Goal: Information Seeking & Learning: Learn about a topic

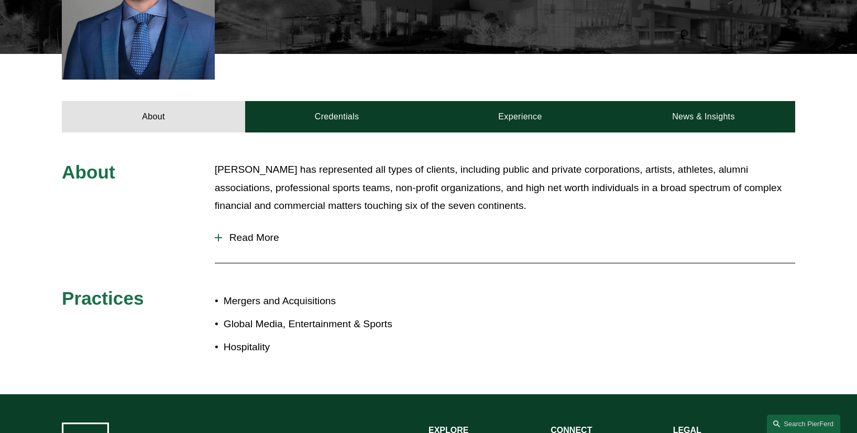
scroll to position [379, 0]
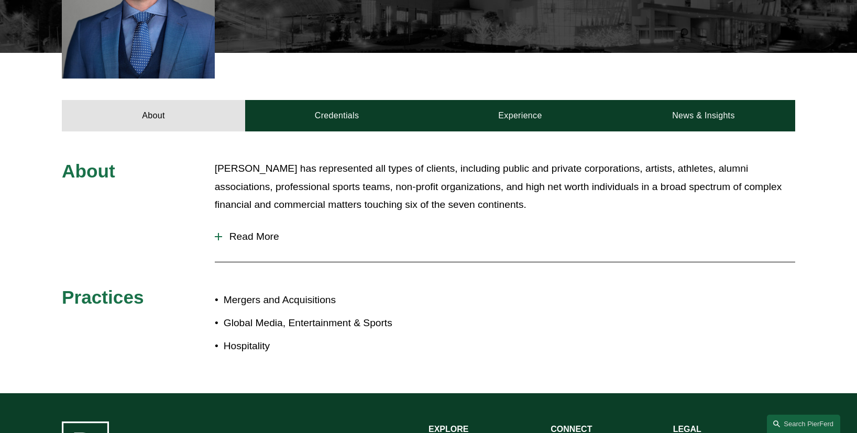
click at [269, 231] on span "Read More" at bounding box center [508, 237] width 573 height 12
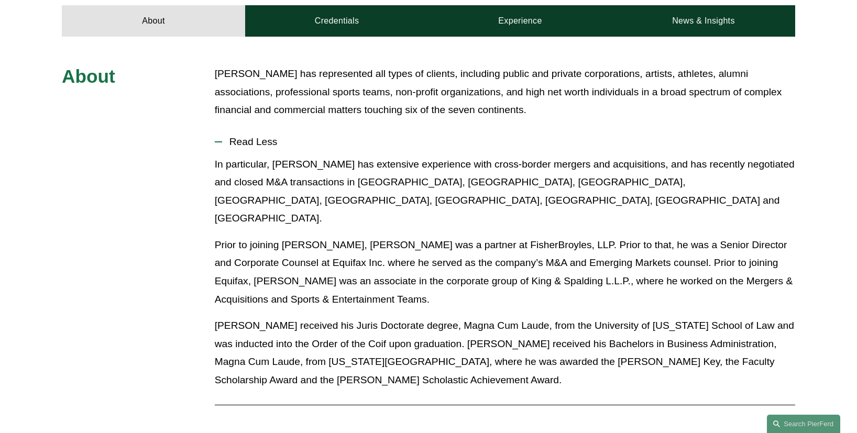
scroll to position [476, 0]
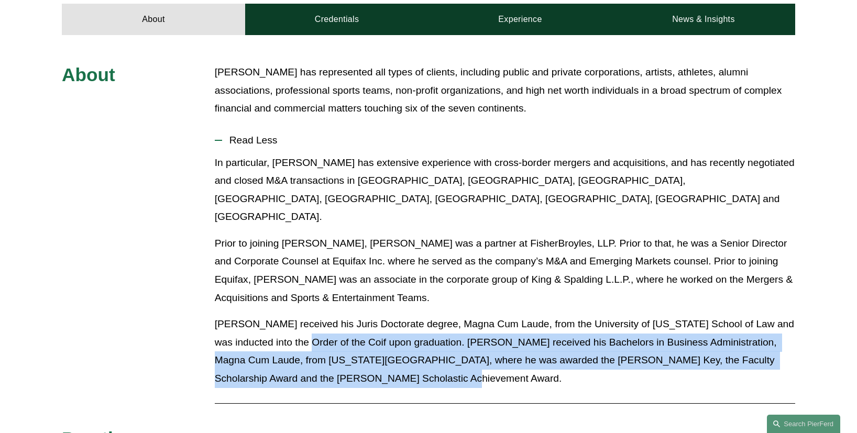
drag, startPoint x: 396, startPoint y: 330, endPoint x: 329, endPoint y: 283, distance: 81.4
click at [329, 315] on p "Mr. Giles received his Juris Doctorate degree, Magna Cum Laude, from the Univer…" at bounding box center [505, 351] width 581 height 72
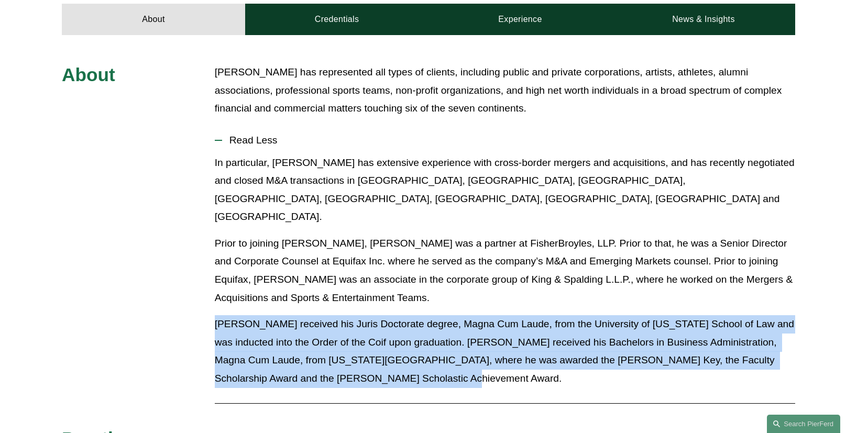
drag, startPoint x: 215, startPoint y: 272, endPoint x: 396, endPoint y: 333, distance: 191.2
click at [396, 333] on p "Mr. Giles received his Juris Doctorate degree, Magna Cum Laude, from the Univer…" at bounding box center [505, 351] width 581 height 72
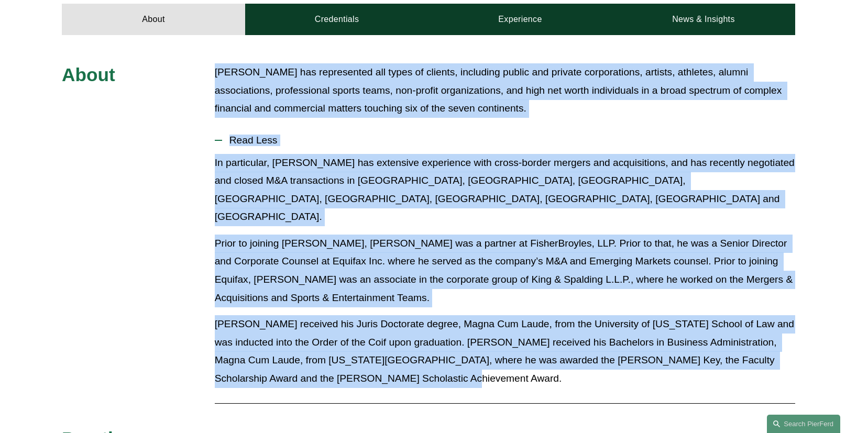
drag, startPoint x: 214, startPoint y: 52, endPoint x: 590, endPoint y: 324, distance: 464.3
click at [590, 324] on div "About Mr. Giles has represented all types of clients, including public and priv…" at bounding box center [428, 284] width 857 height 443
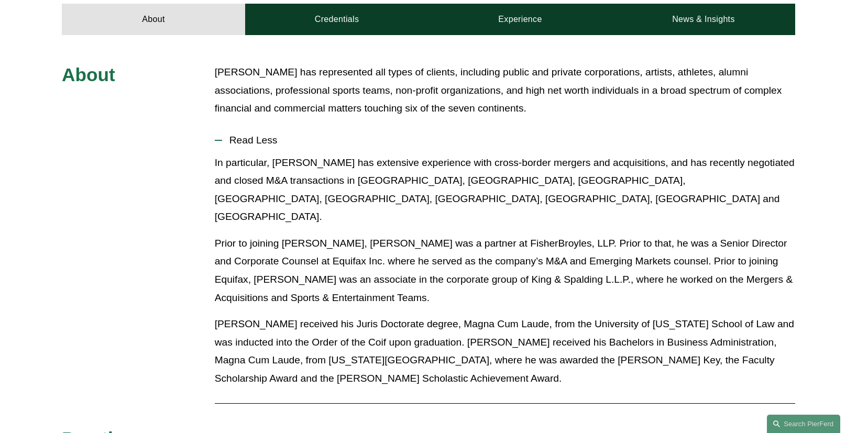
click at [483, 315] on p "Mr. Giles received his Juris Doctorate degree, Magna Cum Laude, from the Univer…" at bounding box center [505, 351] width 581 height 72
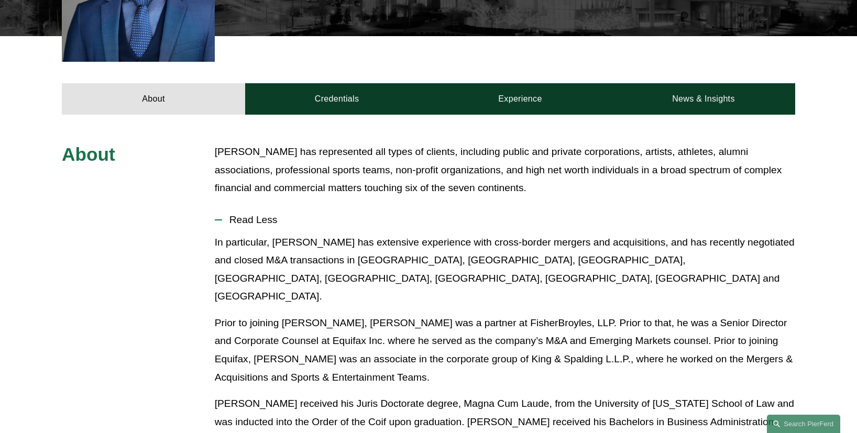
scroll to position [397, 0]
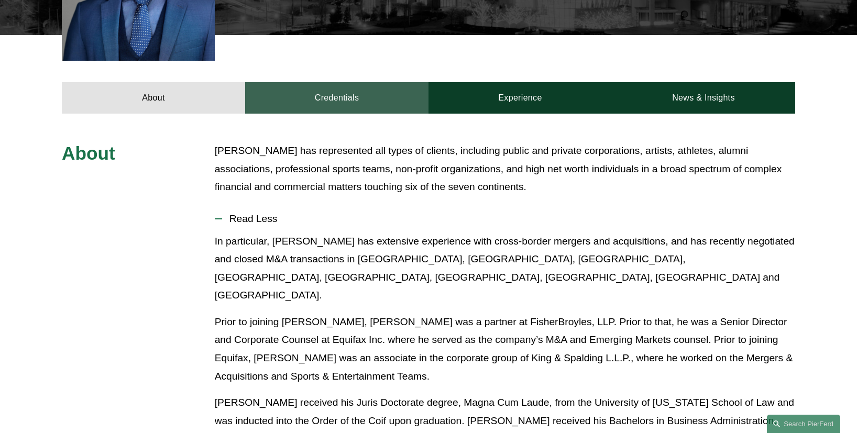
click at [295, 82] on link "Credentials" at bounding box center [336, 97] width 183 height 31
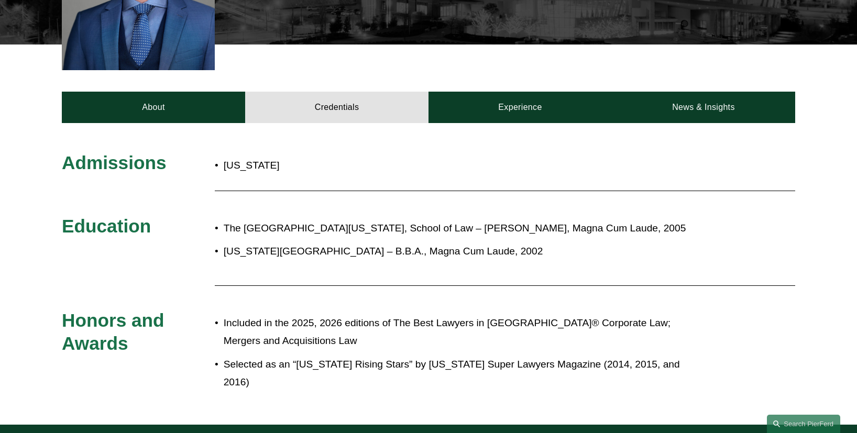
scroll to position [385, 0]
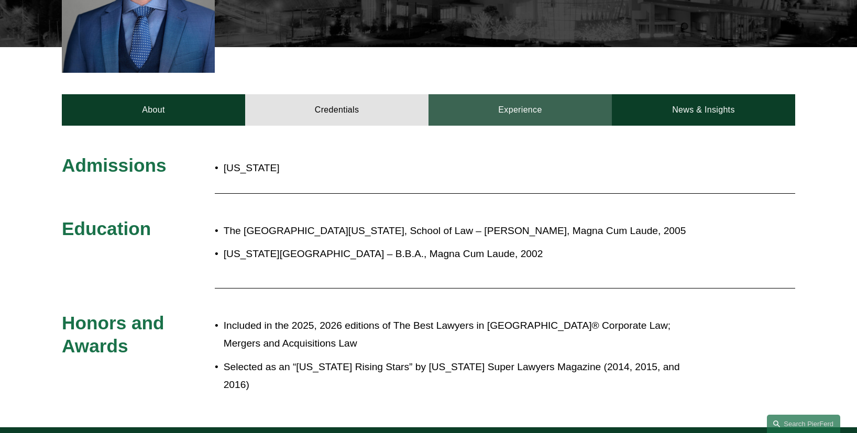
click at [534, 104] on link "Experience" at bounding box center [520, 109] width 183 height 31
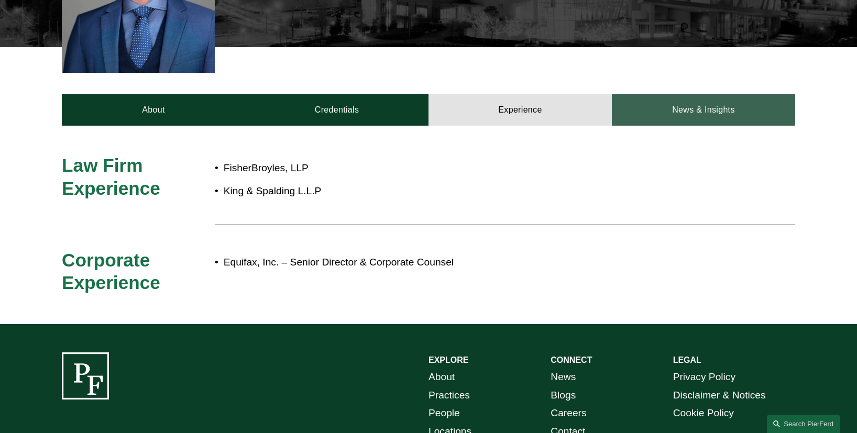
click at [688, 105] on link "News & Insights" at bounding box center [703, 109] width 183 height 31
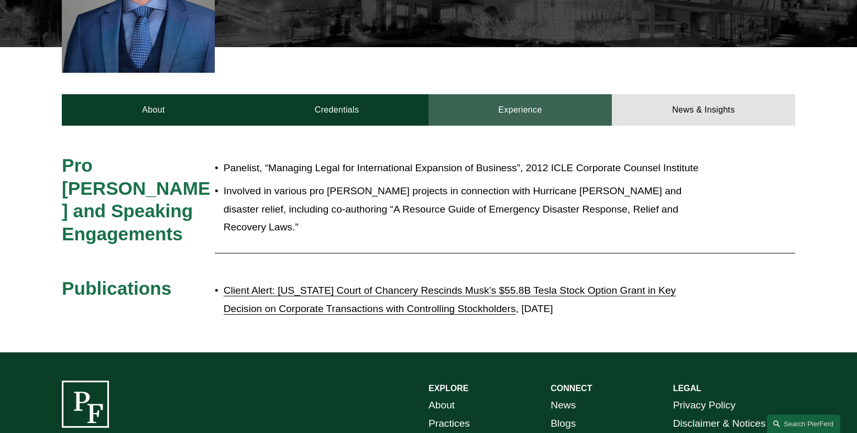
click at [494, 98] on link "Experience" at bounding box center [520, 109] width 183 height 31
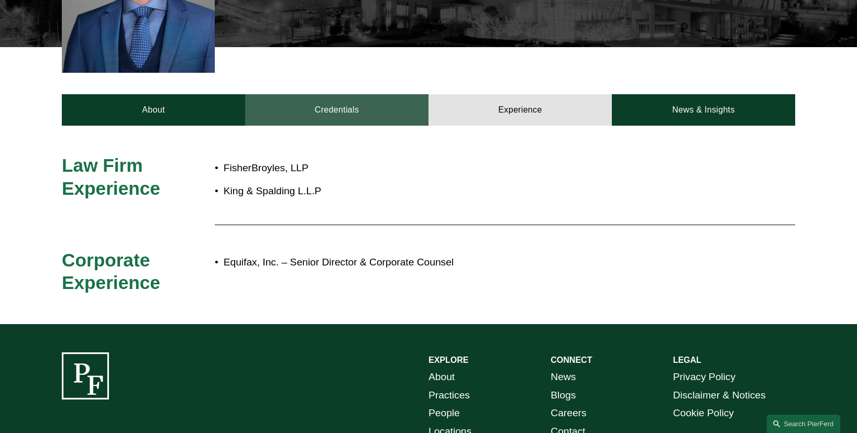
click at [338, 94] on link "Credentials" at bounding box center [336, 109] width 183 height 31
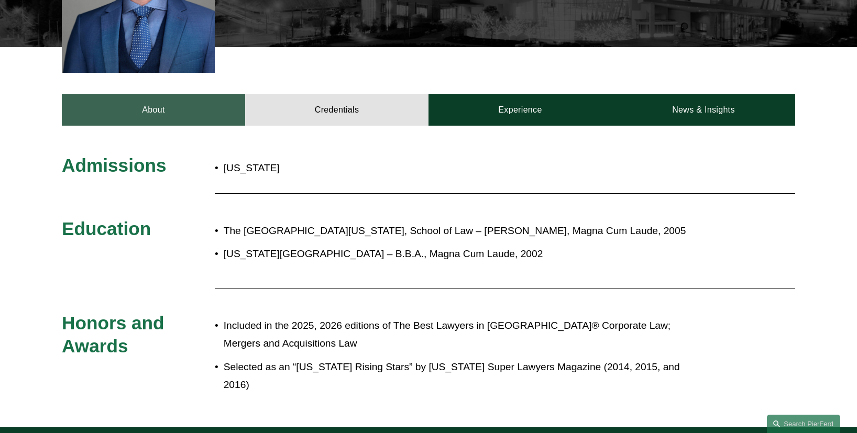
click at [172, 94] on link "About" at bounding box center [153, 109] width 183 height 31
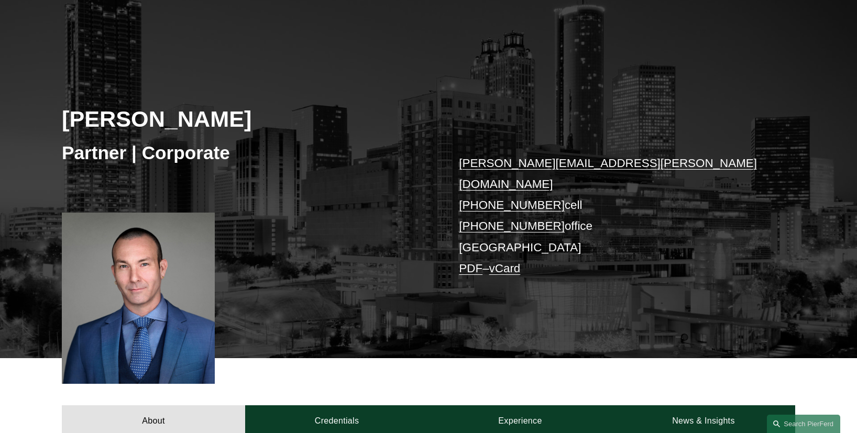
scroll to position [0, 0]
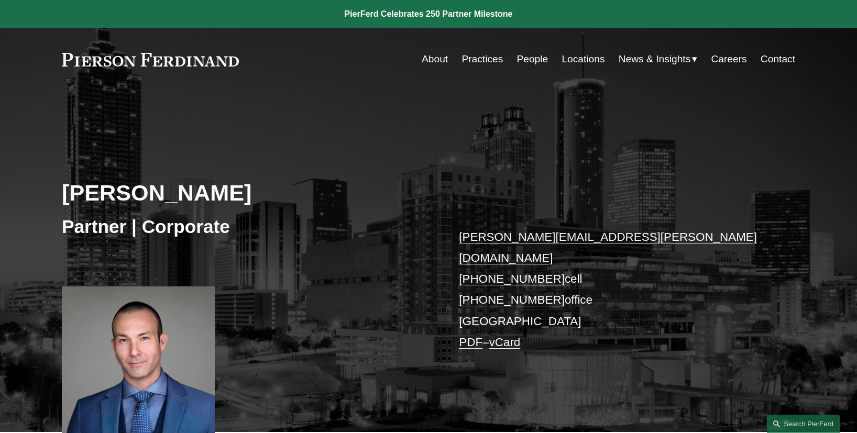
click at [531, 58] on link "People" at bounding box center [532, 59] width 31 height 20
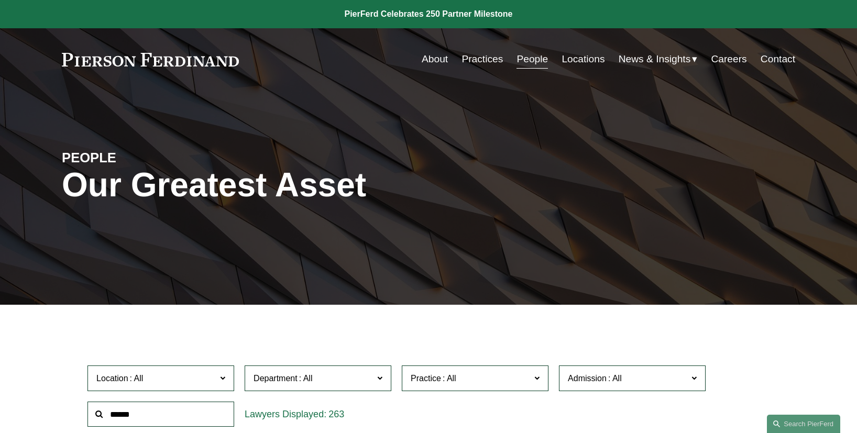
click at [130, 420] on input "text" at bounding box center [160, 415] width 147 height 26
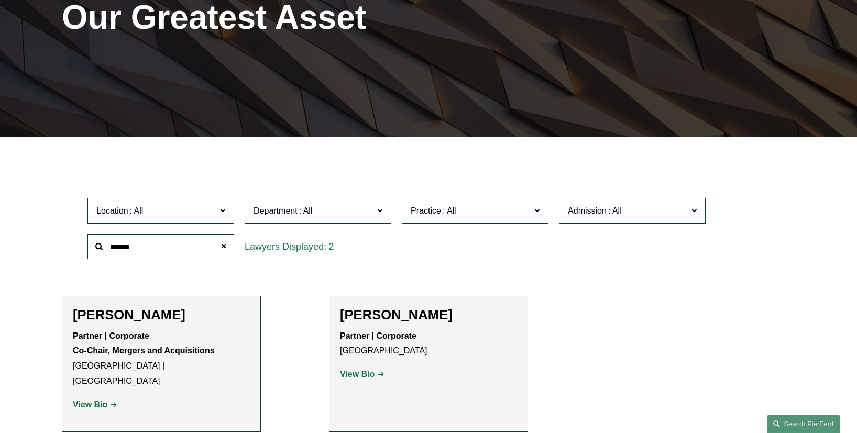
scroll to position [178, 0]
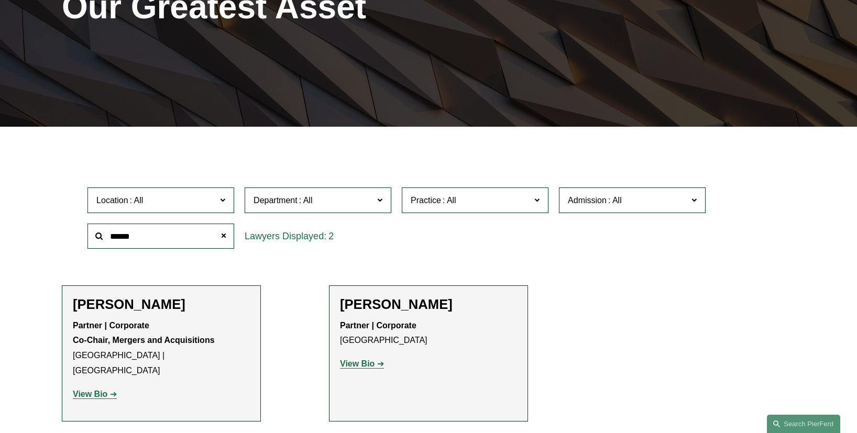
type input "******"
click at [100, 390] on strong "View Bio" at bounding box center [90, 394] width 35 height 9
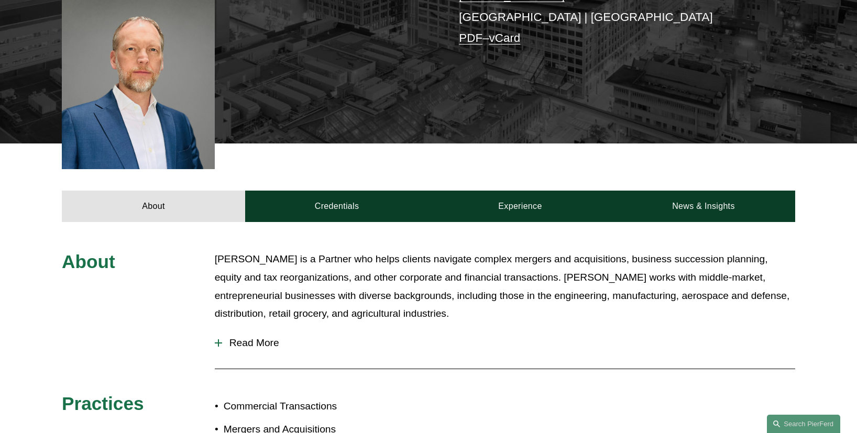
scroll to position [456, 0]
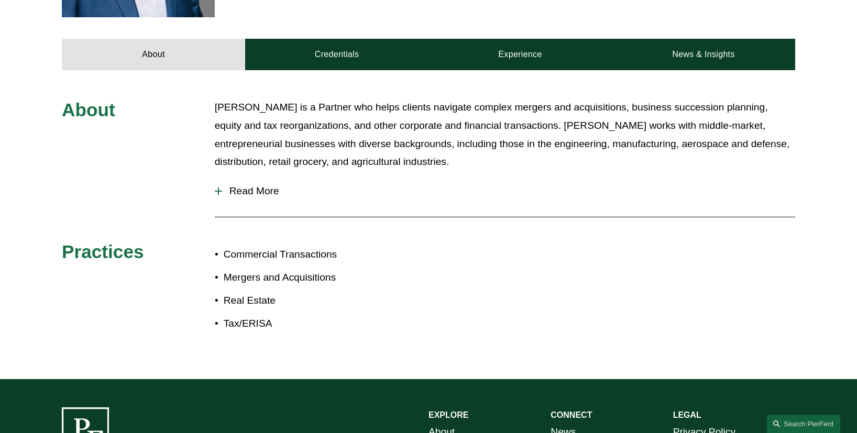
click at [259, 185] on span "Read More" at bounding box center [508, 191] width 573 height 12
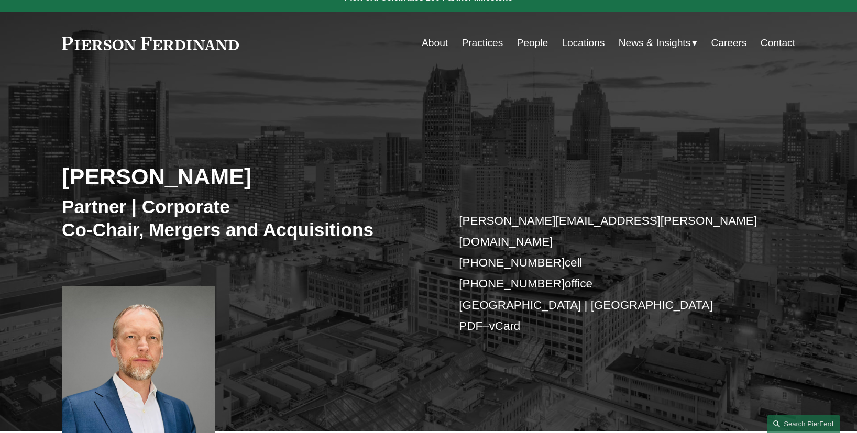
scroll to position [13, 0]
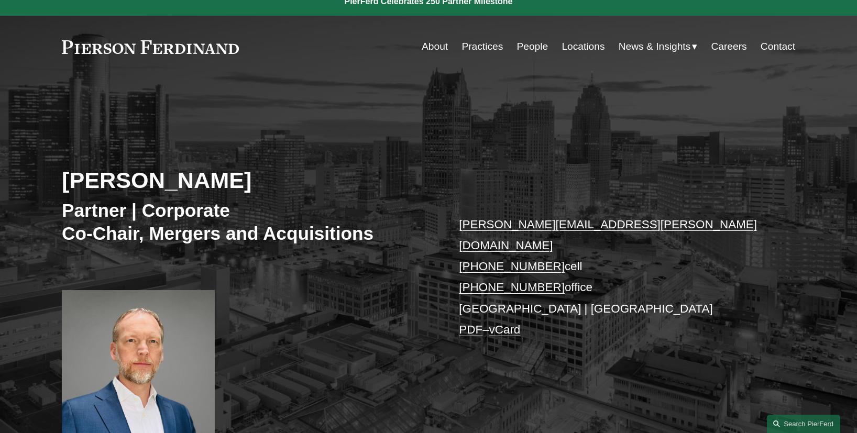
drag, startPoint x: 67, startPoint y: 180, endPoint x: 273, endPoint y: 185, distance: 207.0
click at [273, 185] on h2 "[PERSON_NAME]" at bounding box center [245, 180] width 367 height 27
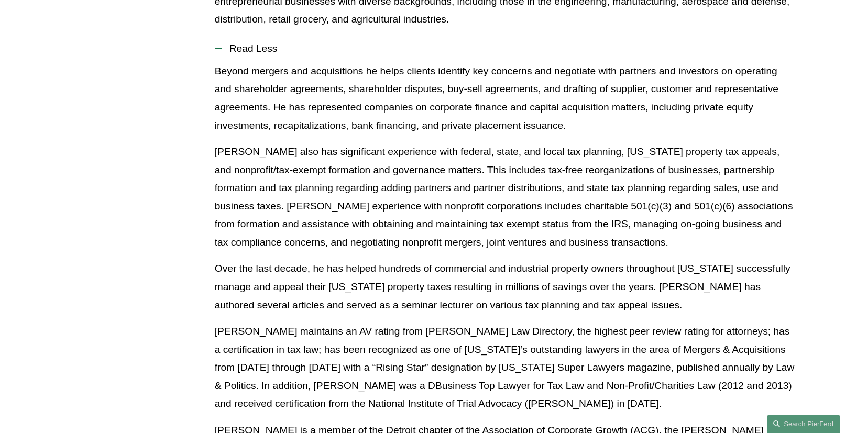
scroll to position [770, 0]
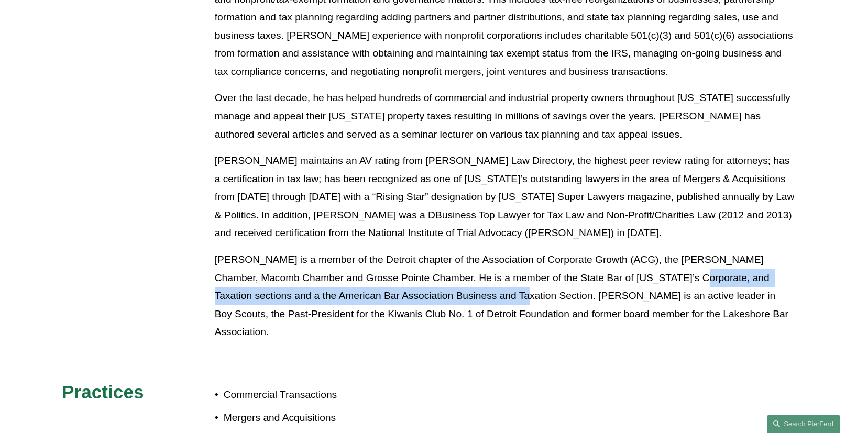
drag, startPoint x: 672, startPoint y: 262, endPoint x: 472, endPoint y: 280, distance: 201.0
click at [472, 280] on p "Mr. Cnudde is a member of the Detroit chapter of the Association of Corporate G…" at bounding box center [505, 296] width 581 height 91
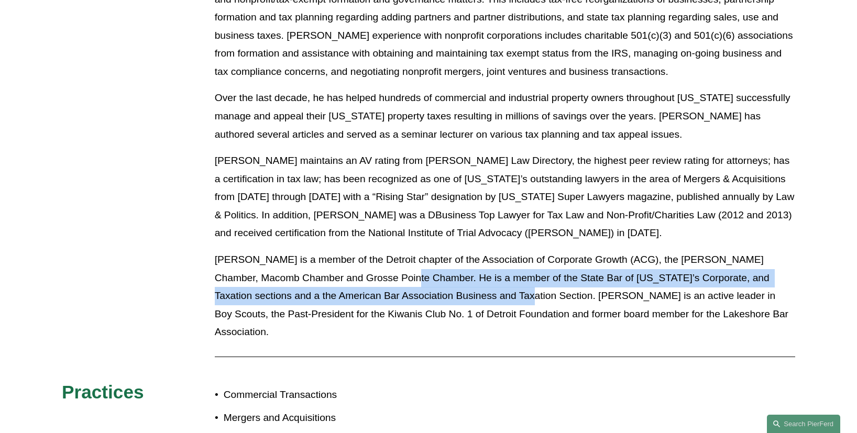
drag, startPoint x: 392, startPoint y: 263, endPoint x: 474, endPoint y: 281, distance: 83.1
click at [474, 281] on p "Mr. Cnudde is a member of the Detroit chapter of the Association of Corporate G…" at bounding box center [505, 296] width 581 height 91
click at [398, 264] on p "Mr. Cnudde is a member of the Detroit chapter of the Association of Corporate G…" at bounding box center [505, 296] width 581 height 91
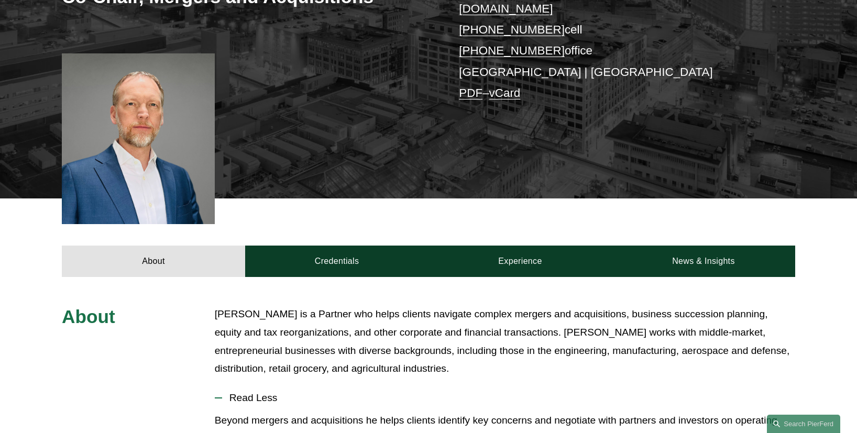
scroll to position [283, 0]
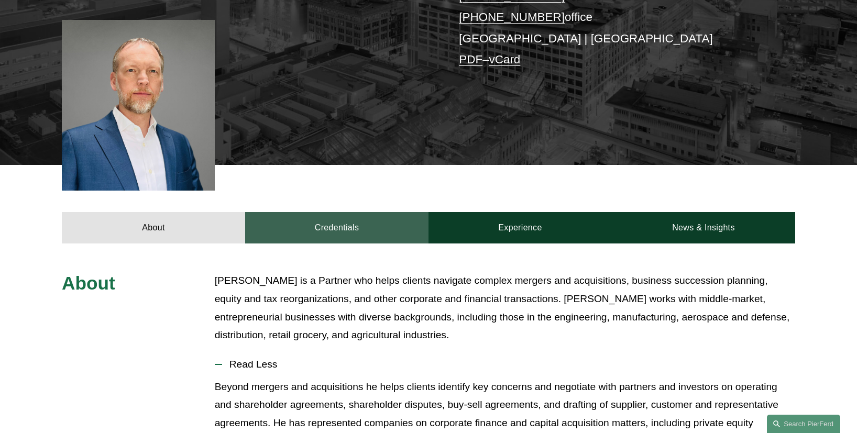
click at [338, 212] on link "Credentials" at bounding box center [336, 227] width 183 height 31
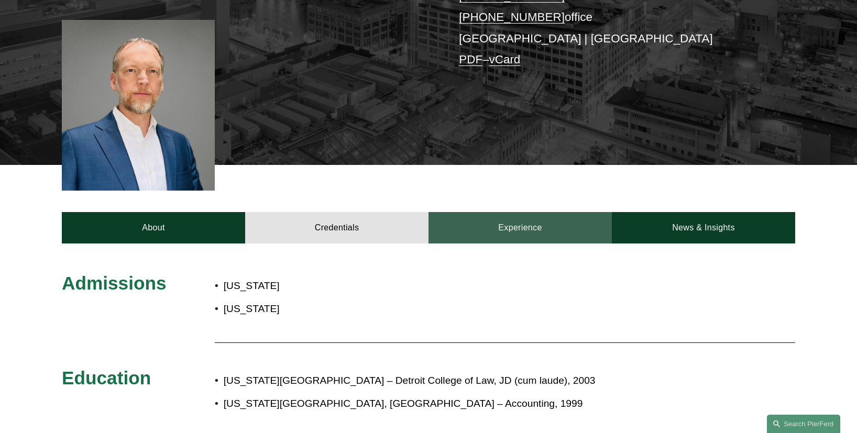
click at [530, 212] on link "Experience" at bounding box center [520, 227] width 183 height 31
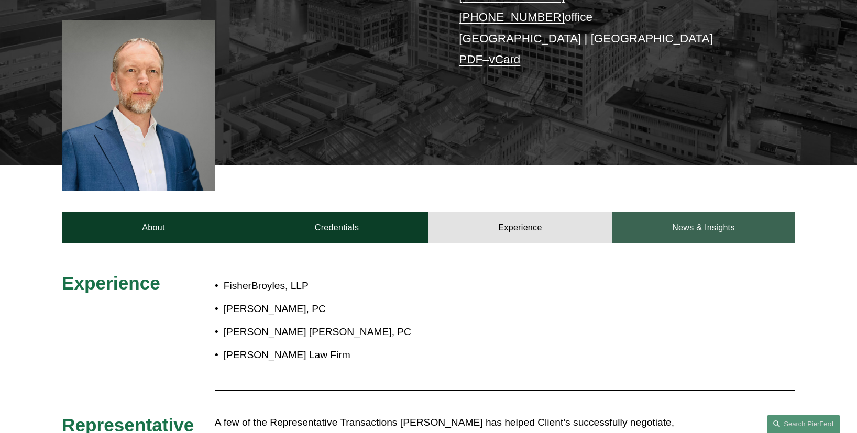
click at [666, 212] on link "News & Insights" at bounding box center [703, 227] width 183 height 31
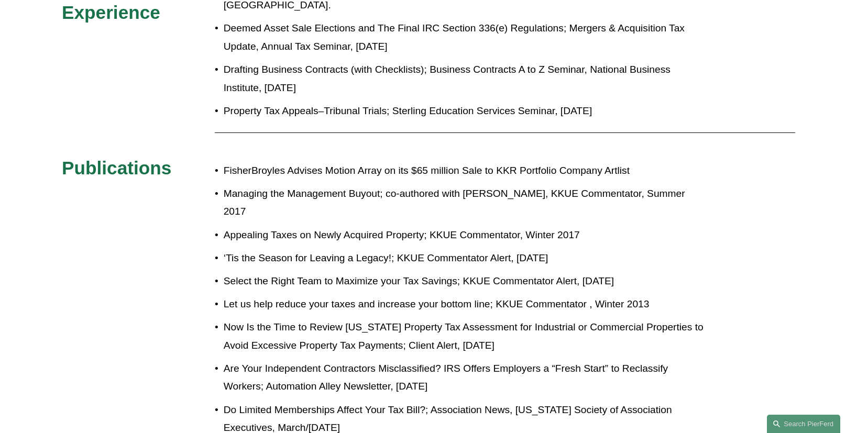
scroll to position [574, 0]
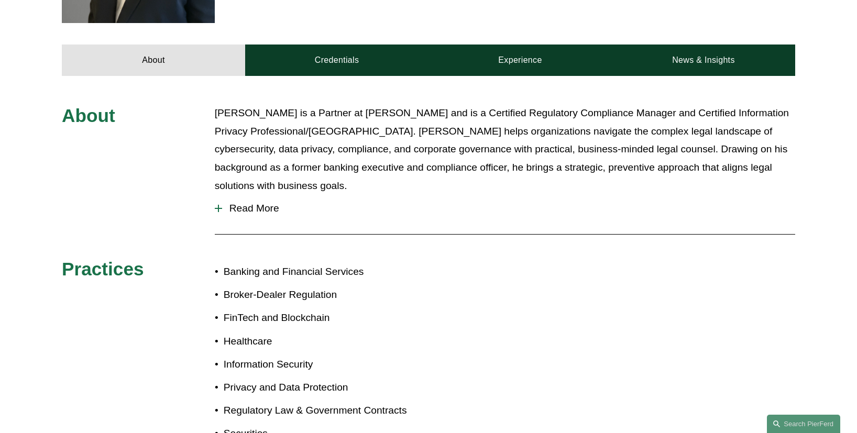
scroll to position [411, 0]
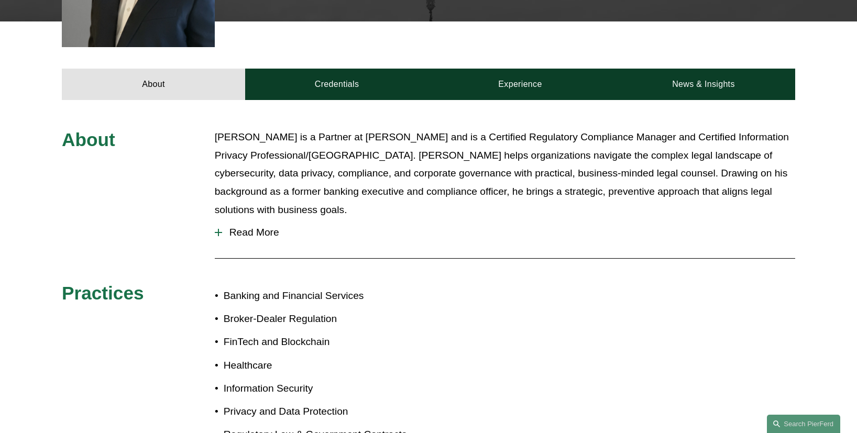
click at [258, 227] on span "Read More" at bounding box center [508, 233] width 573 height 12
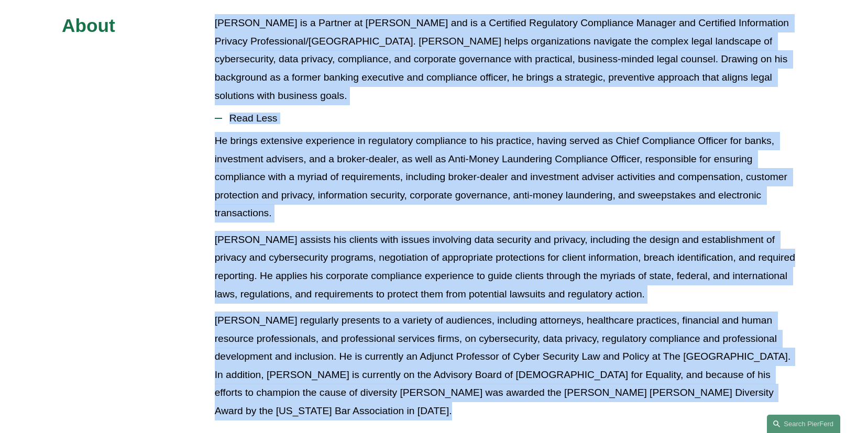
scroll to position [543, 0]
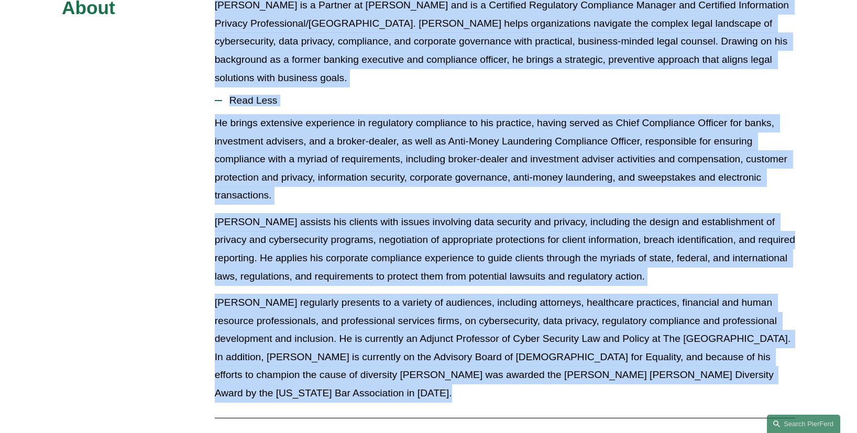
drag, startPoint x: 216, startPoint y: 37, endPoint x: 300, endPoint y: 408, distance: 380.3
click at [300, 408] on div "About Tom Vincent is a Partner at Pierson Ferdinand and is a Certified Regulato…" at bounding box center [428, 329] width 857 height 666
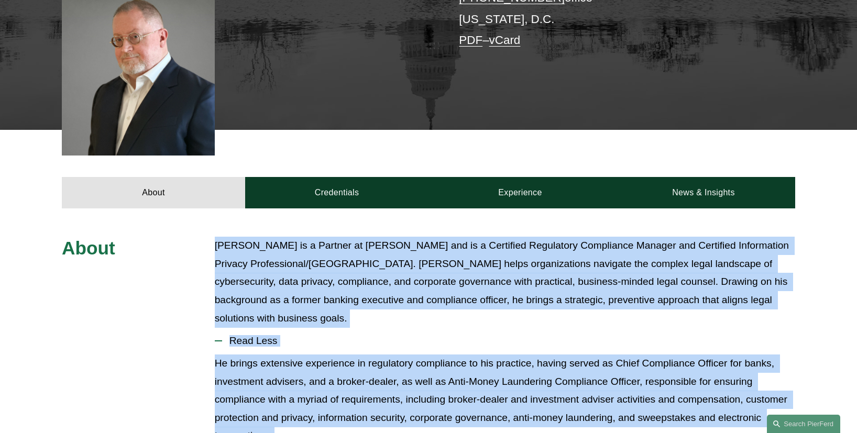
scroll to position [300, 0]
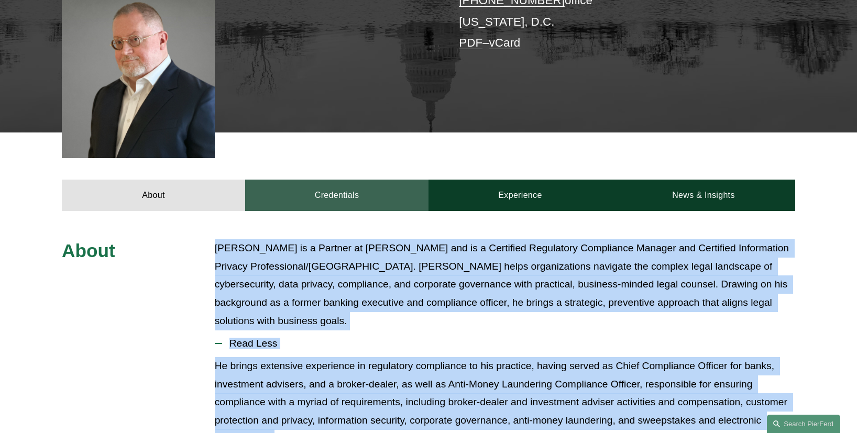
click at [311, 180] on link "Credentials" at bounding box center [336, 195] width 183 height 31
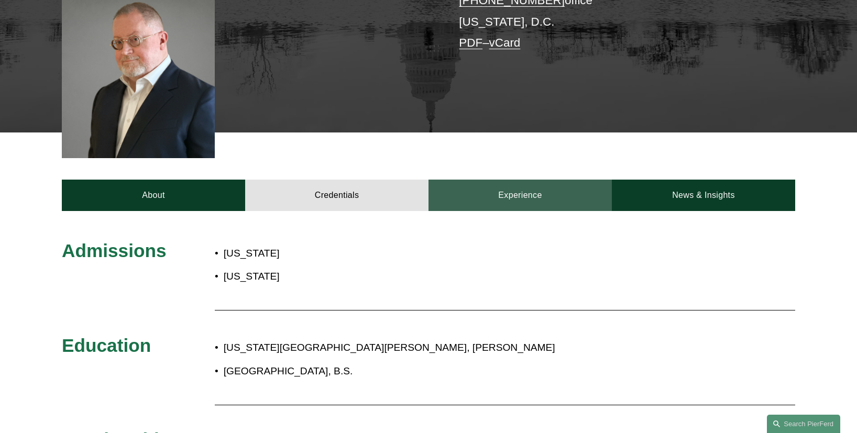
click at [512, 180] on link "Experience" at bounding box center [520, 195] width 183 height 31
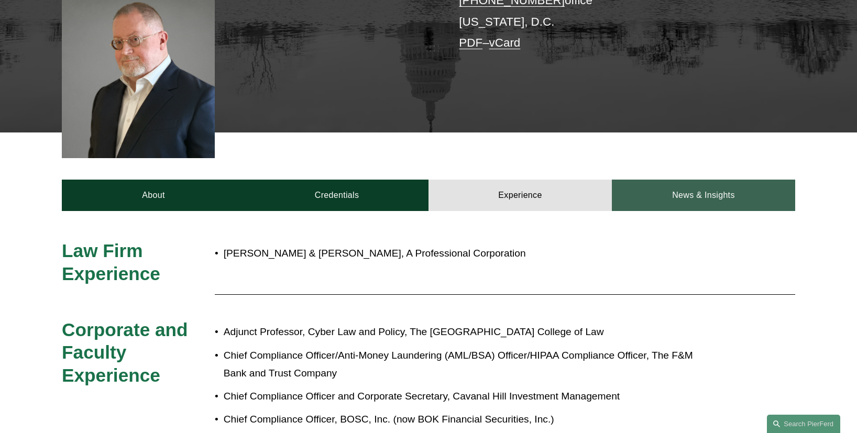
click at [724, 180] on link "News & Insights" at bounding box center [703, 195] width 183 height 31
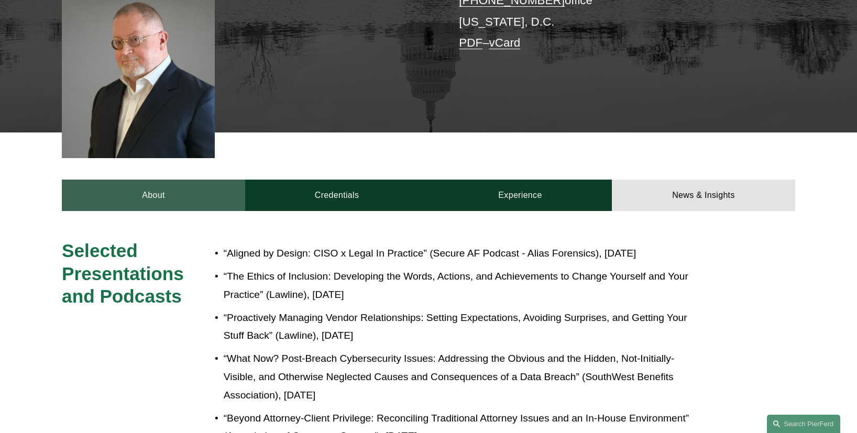
click at [146, 182] on link "About" at bounding box center [153, 195] width 183 height 31
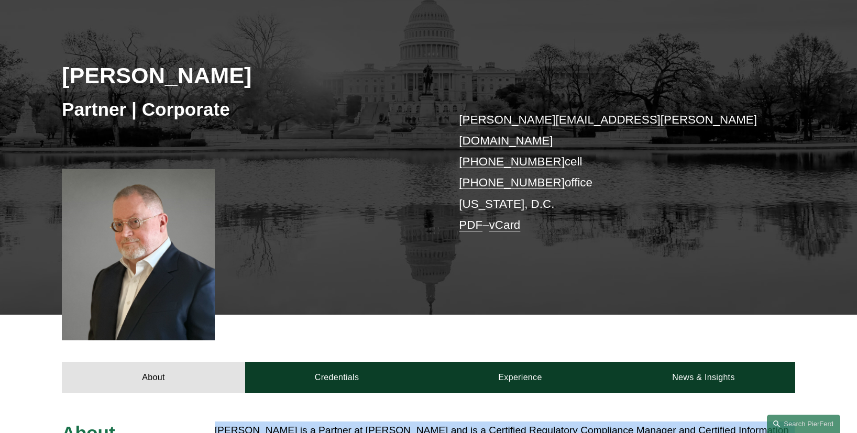
scroll to position [189, 0]
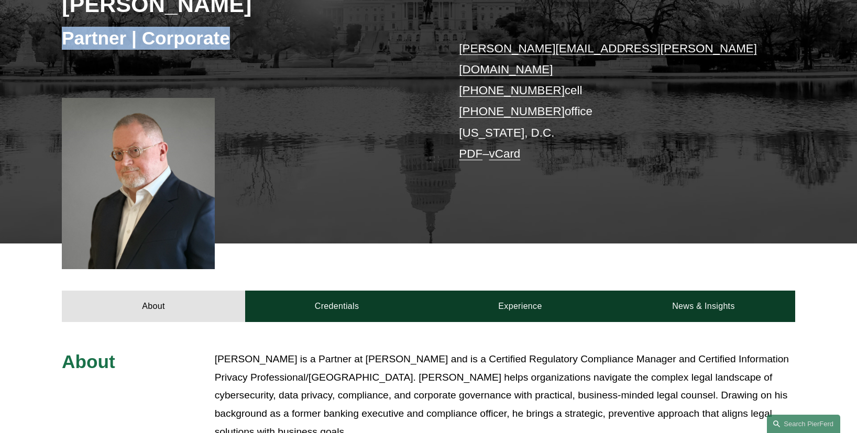
drag, startPoint x: 65, startPoint y: 40, endPoint x: 235, endPoint y: 42, distance: 169.8
click at [235, 42] on h3 "Partner | Corporate" at bounding box center [245, 38] width 367 height 23
click at [215, 43] on h3 "Partner | Corporate" at bounding box center [245, 38] width 367 height 23
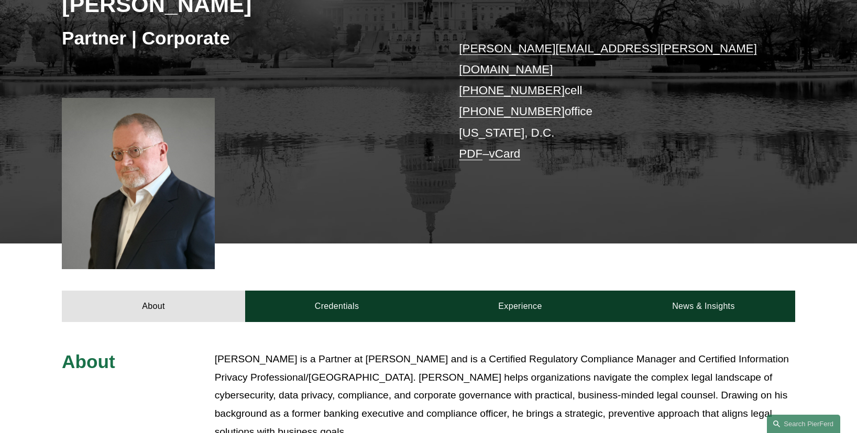
scroll to position [128, 0]
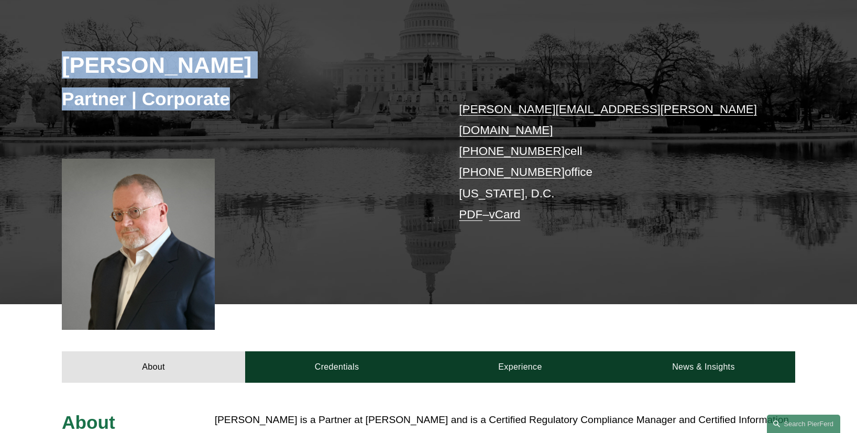
drag, startPoint x: 60, startPoint y: 65, endPoint x: 230, endPoint y: 113, distance: 176.7
click at [231, 113] on div "Tom C. Vincent Partner | Corporate tom.vincent@pierferd.com +1.918.398.1831 cel…" at bounding box center [428, 146] width 857 height 316
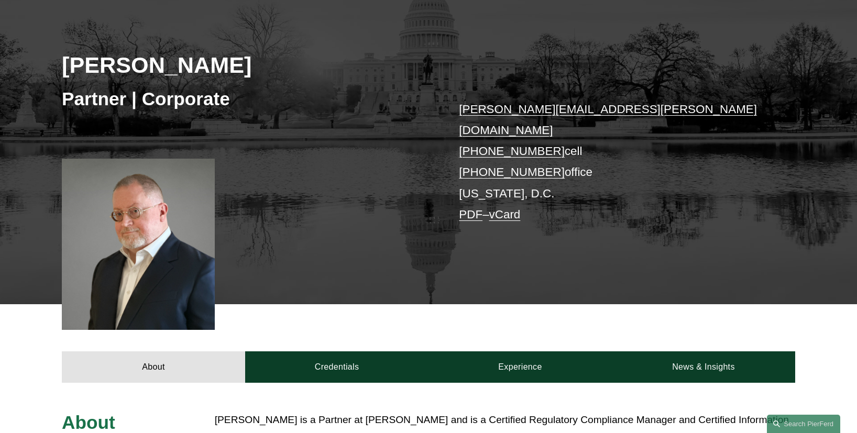
click at [231, 106] on h3 "Partner | Corporate" at bounding box center [245, 98] width 367 height 23
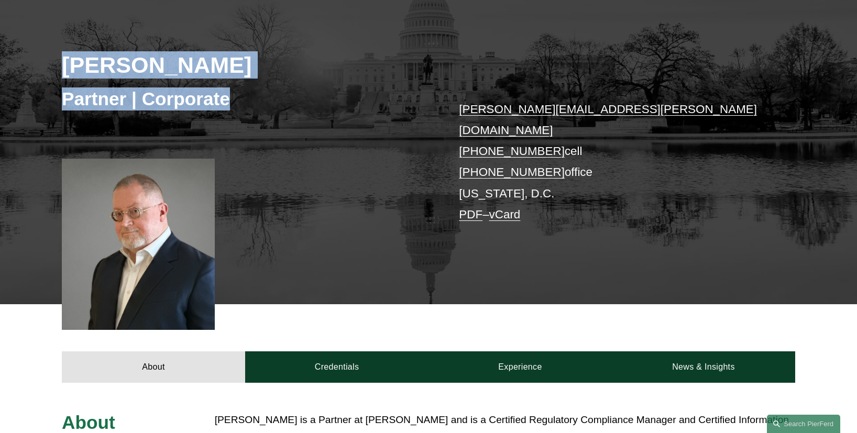
drag, startPoint x: 66, startPoint y: 67, endPoint x: 248, endPoint y: 99, distance: 185.1
click at [248, 99] on div "Tom C. Vincent Partner | Corporate tom.vincent@pierferd.com +1.918.398.1831 cel…" at bounding box center [428, 146] width 857 height 316
click at [159, 76] on h2 "[PERSON_NAME]" at bounding box center [245, 64] width 367 height 27
drag, startPoint x: 67, startPoint y: 68, endPoint x: 271, endPoint y: 111, distance: 208.7
click at [271, 111] on div "Tom C. Vincent Partner | Corporate tom.vincent@pierferd.com +1.918.398.1831 cel…" at bounding box center [428, 146] width 857 height 316
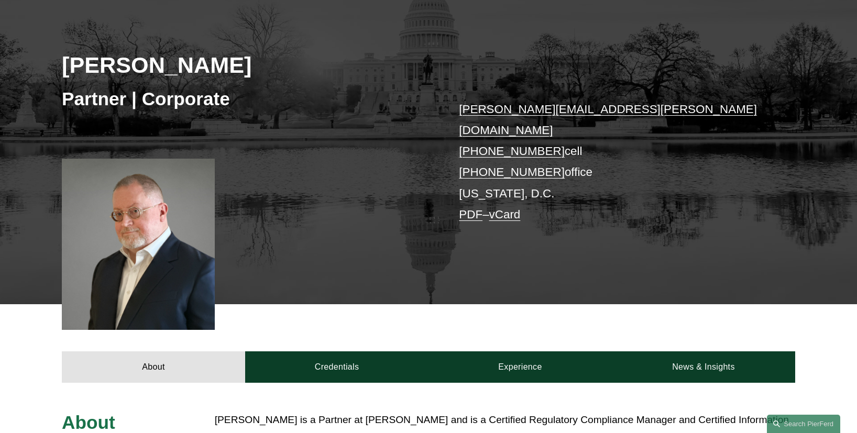
click at [348, 152] on div "Tom C. Vincent Partner | Corporate tom.vincent@pierferd.com +1.918.398.1831 cel…" at bounding box center [428, 146] width 857 height 316
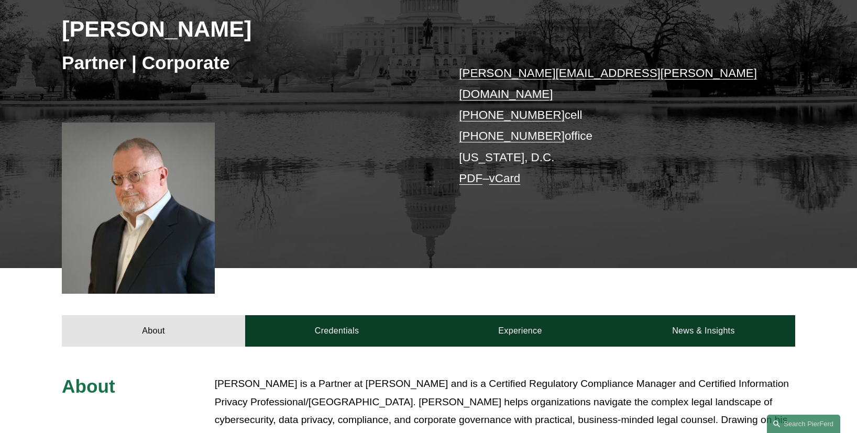
scroll to position [145, 0]
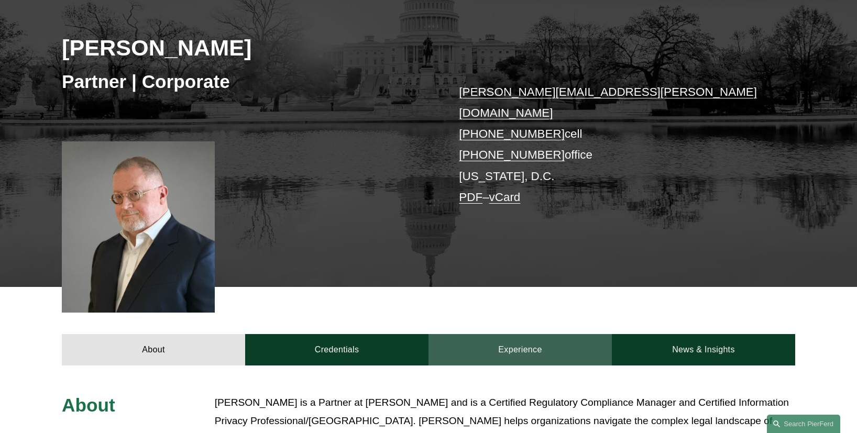
click at [552, 336] on link "Experience" at bounding box center [520, 349] width 183 height 31
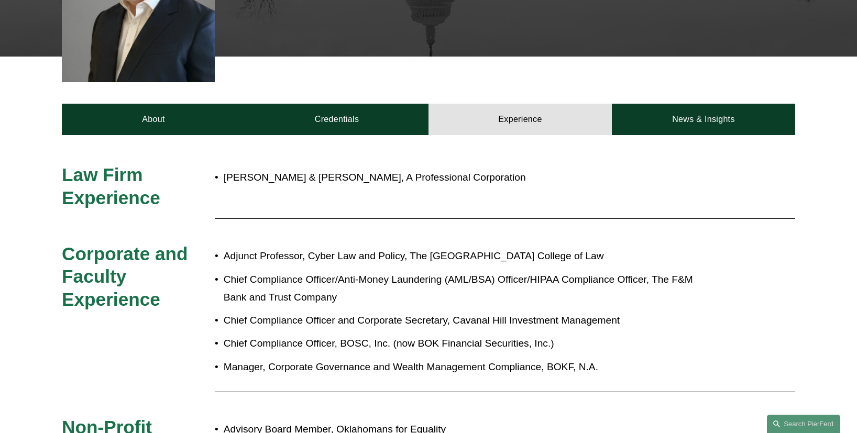
scroll to position [377, 0]
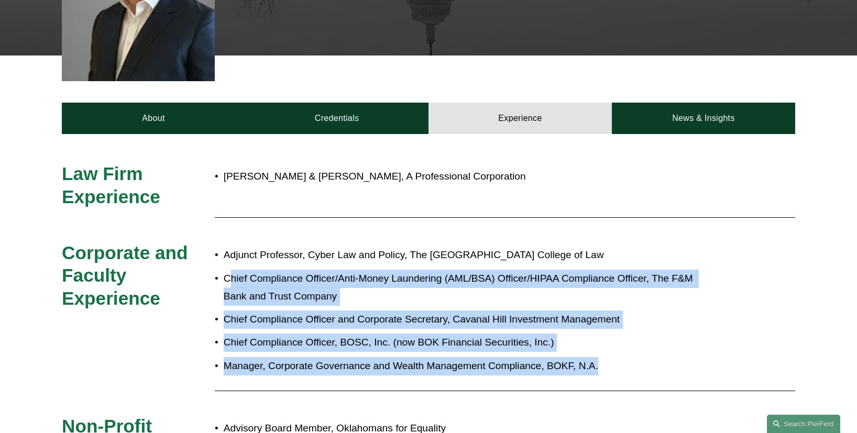
drag, startPoint x: 228, startPoint y: 261, endPoint x: 390, endPoint y: 364, distance: 192.4
click at [390, 364] on div "Adjunct Professor, Cyber Law and Policy, The University of Tulsa College of Law…" at bounding box center [459, 313] width 489 height 142
click at [242, 311] on p "Chief Compliance Officer and Corporate Secretary, Cavanal Hill Investment Manag…" at bounding box center [464, 320] width 480 height 18
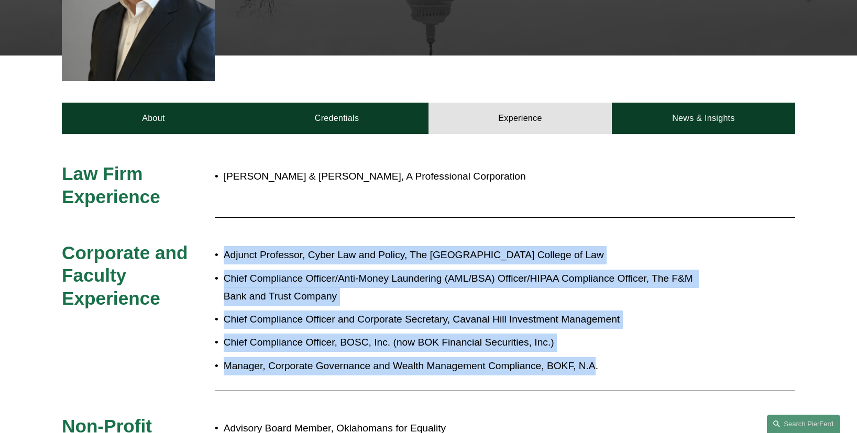
drag, startPoint x: 221, startPoint y: 237, endPoint x: 597, endPoint y: 355, distance: 393.9
click at [597, 355] on ul "Adjunct Professor, Cyber Law and Policy, The University of Tulsa College of Law…" at bounding box center [459, 310] width 489 height 129
click at [374, 357] on p "Manager, Corporate Governance and Wealth Management Compliance, BOKF, N.A." at bounding box center [464, 366] width 480 height 18
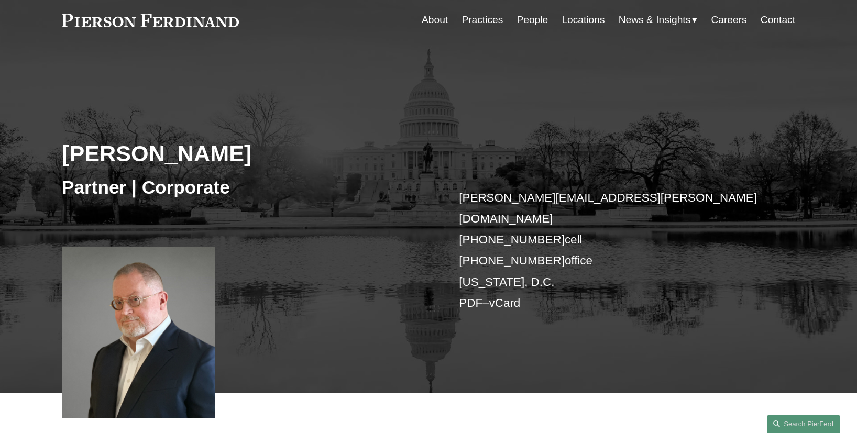
scroll to position [0, 0]
